Goal: Task Accomplishment & Management: Manage account settings

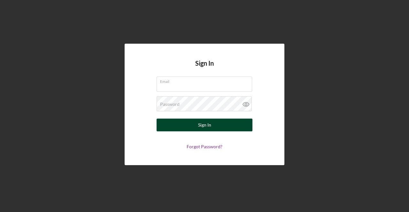
type input "[EMAIL_ADDRESS][DOMAIN_NAME]"
click at [190, 121] on button "Sign In" at bounding box center [205, 125] width 96 height 13
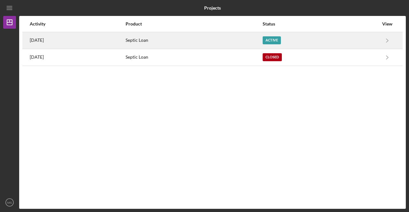
click at [170, 37] on div "Septic Loan" at bounding box center [194, 41] width 136 height 16
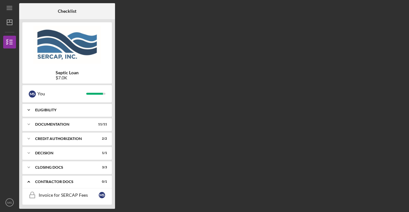
scroll to position [16, 0]
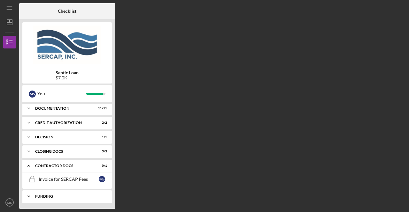
click at [46, 196] on div "Funding" at bounding box center [69, 197] width 69 height 4
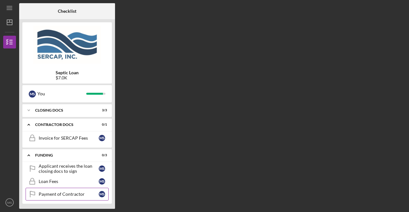
click at [49, 197] on link "Payment of Contractor Payment of Contractor M S" at bounding box center [67, 194] width 83 height 13
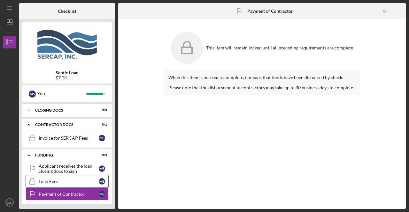
click at [53, 181] on div "Loan Fees" at bounding box center [69, 181] width 60 height 5
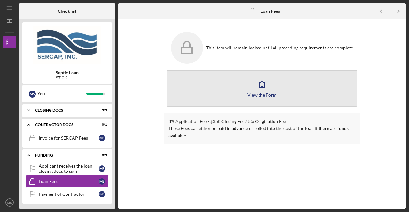
click at [264, 87] on icon "button" at bounding box center [262, 85] width 4 height 6
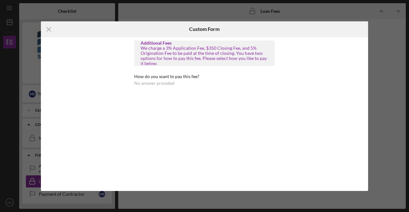
click at [169, 83] on div "No answer provided" at bounding box center [154, 83] width 40 height 5
click at [216, 25] on div "Custom Form" at bounding box center [204, 29] width 30 height 16
click at [50, 29] on icon "Icon/Menu Close" at bounding box center [49, 29] width 16 height 16
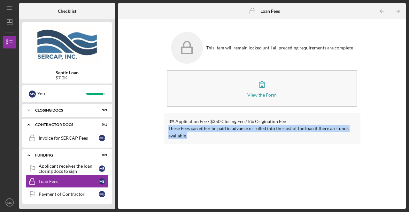
drag, startPoint x: 167, startPoint y: 129, endPoint x: 190, endPoint y: 136, distance: 23.8
click at [190, 136] on div "3% Application Fee / $350 Closing Fee / 5% Origination Fee These Fees can eithe…" at bounding box center [262, 128] width 197 height 31
copy p "These Fees can either be paid in advance or rolled into the cost of the loan if…"
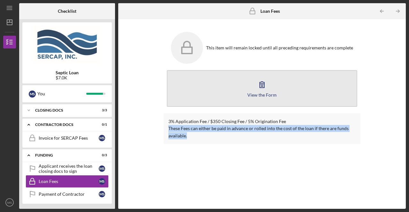
click at [218, 81] on button "View the Form Form" at bounding box center [262, 88] width 190 height 37
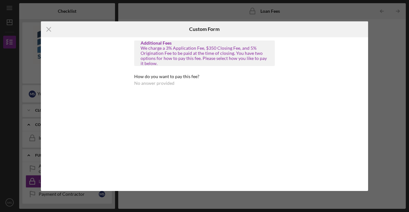
click at [149, 90] on div "Additional Fees We charge a 3% Application Fee, $350 Closing Fee, and 5% Origin…" at bounding box center [204, 67] width 141 height 52
click at [165, 80] on div "How do you want to pay this fee? No answer provided" at bounding box center [204, 80] width 141 height 12
click at [155, 48] on div "We charge a 3% Application Fee, $350 Closing Fee, and 5% Origination Fee to be …" at bounding box center [205, 56] width 128 height 20
click at [45, 26] on icon "Icon/Menu Close" at bounding box center [49, 29] width 16 height 16
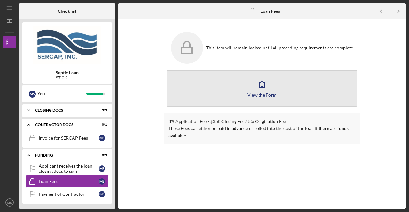
click at [262, 84] on icon "button" at bounding box center [262, 85] width 16 height 16
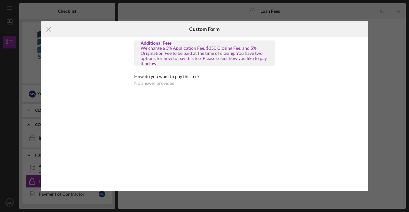
click at [214, 59] on div "We charge a 3% Application Fee, $350 Closing Fee, and 5% Origination Fee to be …" at bounding box center [205, 56] width 128 height 20
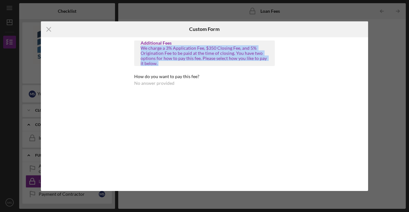
click at [214, 59] on div "We charge a 3% Application Fee, $350 Closing Fee, and 5% Origination Fee to be …" at bounding box center [205, 56] width 128 height 20
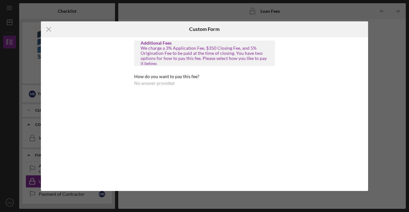
click at [215, 29] on h6 "Custom Form" at bounding box center [204, 29] width 30 height 6
click at [146, 82] on div "No answer provided" at bounding box center [154, 83] width 40 height 5
click at [288, 48] on div "Additional Fees We charge a 3% Application Fee, $350 Closing Fee, and 5% Origin…" at bounding box center [205, 66] width 176 height 58
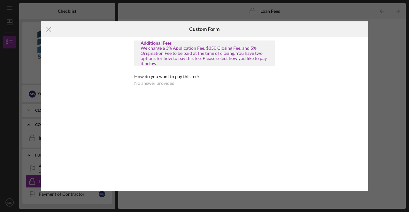
click at [156, 70] on div "Additional Fees We charge a 3% Application Fee, $350 Closing Fee, and 5% Origin…" at bounding box center [204, 64] width 141 height 46
click at [51, 28] on icon "Icon/Menu Close" at bounding box center [49, 29] width 16 height 16
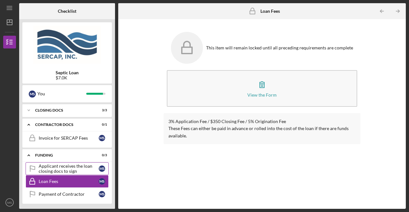
click at [66, 171] on div "Applicant receives the loan closing docs to sign" at bounding box center [69, 169] width 60 height 10
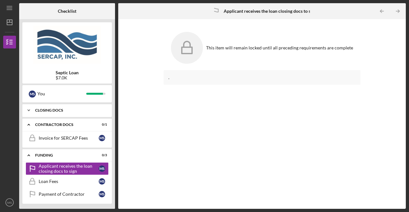
click at [62, 110] on div "CLOSING DOCS" at bounding box center [69, 111] width 69 height 4
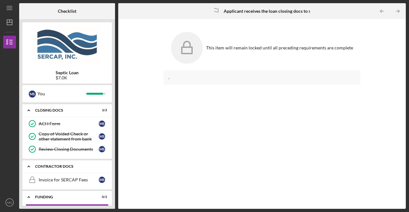
click at [65, 163] on div "Icon/Expander Contractor Docs 0 / 1" at bounding box center [66, 166] width 89 height 13
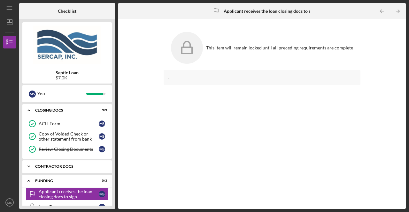
scroll to position [82, 0]
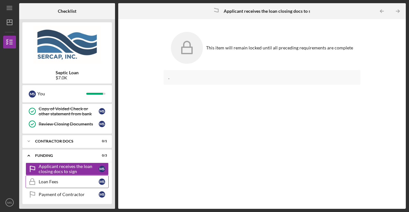
click at [53, 180] on div "Loan Fees" at bounding box center [69, 182] width 60 height 5
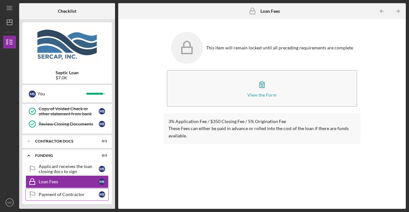
click at [68, 193] on div "Payment of Contractor" at bounding box center [69, 194] width 60 height 5
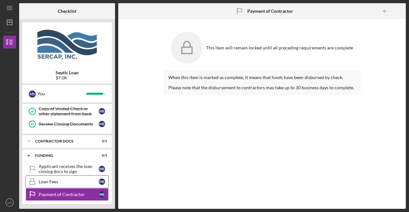
click at [49, 182] on div "Loan Fees" at bounding box center [69, 182] width 60 height 5
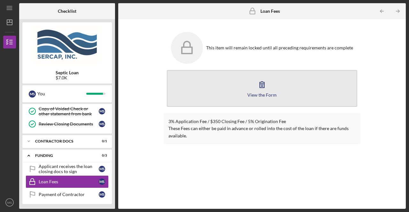
click at [266, 95] on div "View the Form" at bounding box center [261, 95] width 29 height 5
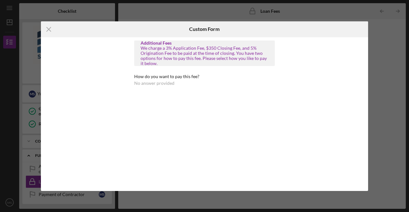
click at [145, 85] on div "No answer provided" at bounding box center [154, 83] width 40 height 5
click at [46, 31] on icon "Icon/Menu Close" at bounding box center [49, 29] width 16 height 16
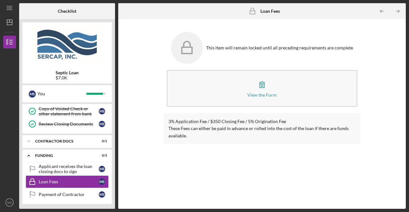
click at [271, 9] on b "Loan Fees" at bounding box center [269, 11] width 19 height 5
click at [249, 128] on p "These Fees can either be paid in advance or rolled into the cost of the loan if…" at bounding box center [261, 132] width 187 height 14
click at [29, 153] on icon "Icon/Expander" at bounding box center [28, 156] width 13 height 13
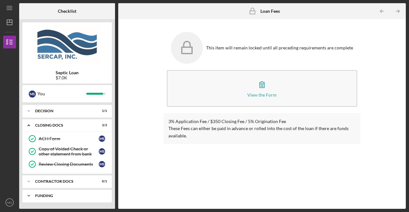
scroll to position [41, 0]
